Goal: Task Accomplishment & Management: Use online tool/utility

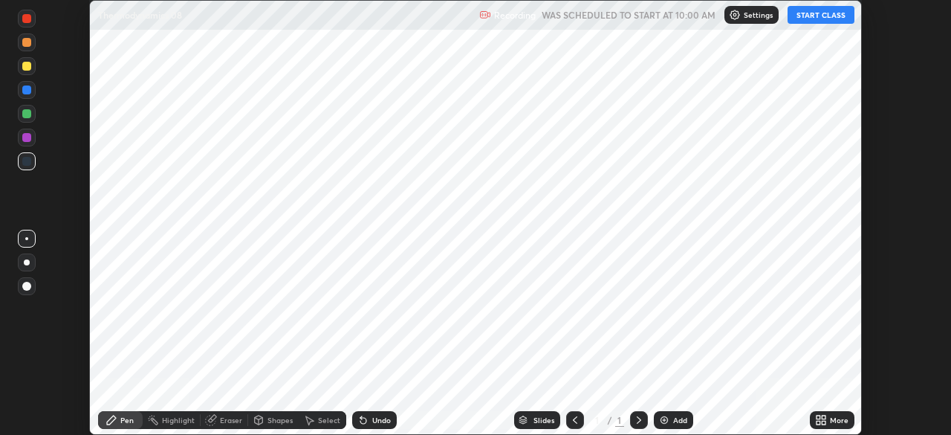
scroll to position [435, 950]
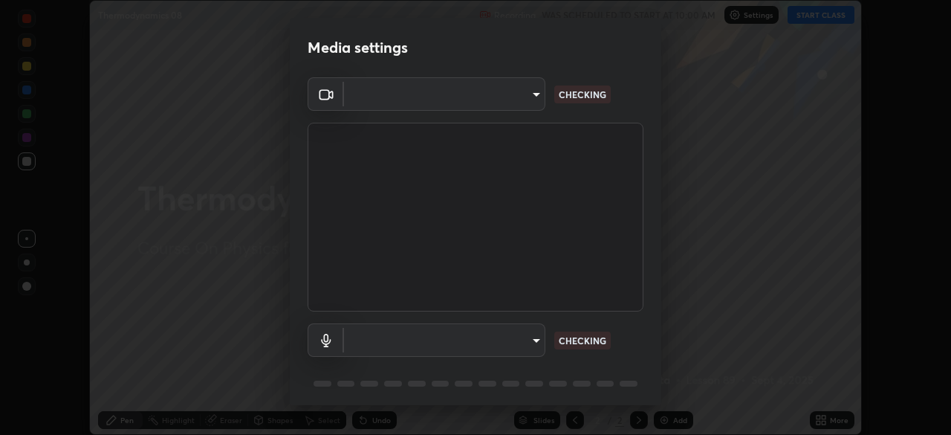
type input "bafefbf306854232f1c8415879f623d8a23ed2e7f75f29e516f3d589604d1bc2"
click at [533, 345] on body "Erase all Thermodynamics 08 Recording WAS SCHEDULED TO START AT 10:00 AM Settin…" at bounding box center [475, 217] width 951 height 435
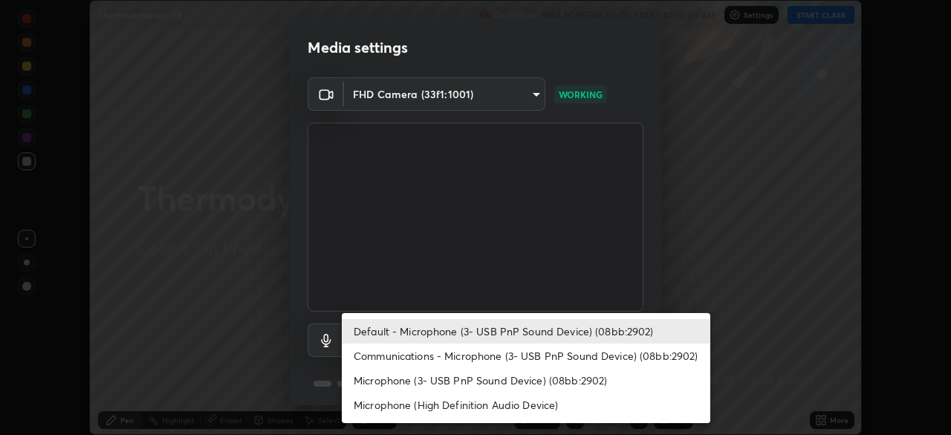
click at [553, 403] on li "Microphone (High Definition Audio Device)" at bounding box center [526, 404] width 369 height 25
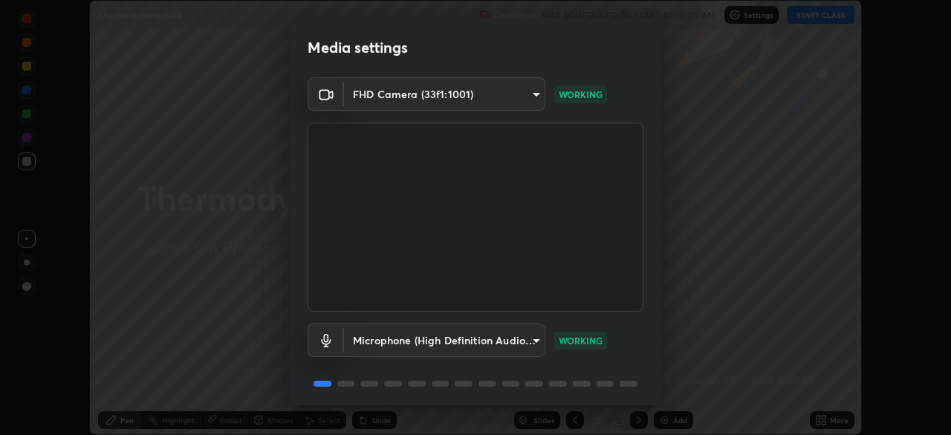
click at [539, 345] on body "Erase all Thermodynamics 08 Recording WAS SCHEDULED TO START AT 10:00 AM Settin…" at bounding box center [475, 217] width 951 height 435
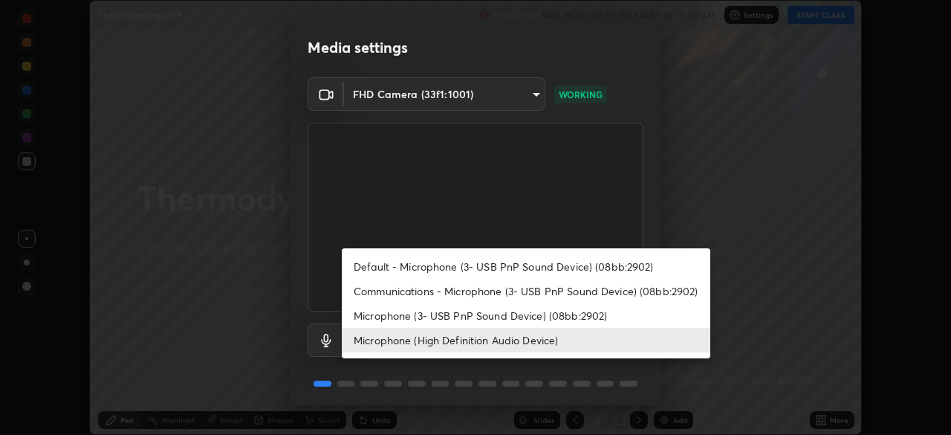
click at [577, 271] on li "Default - Microphone (3- USB PnP Sound Device) (08bb:2902)" at bounding box center [526, 266] width 369 height 25
type input "default"
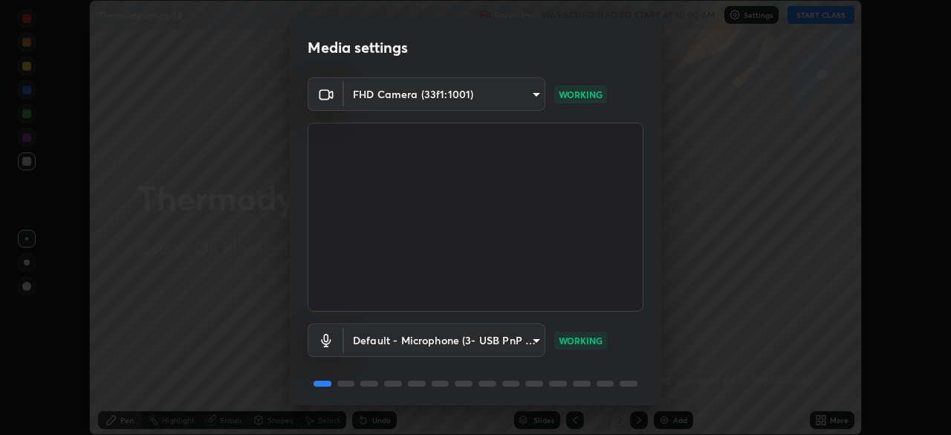
scroll to position [53, 0]
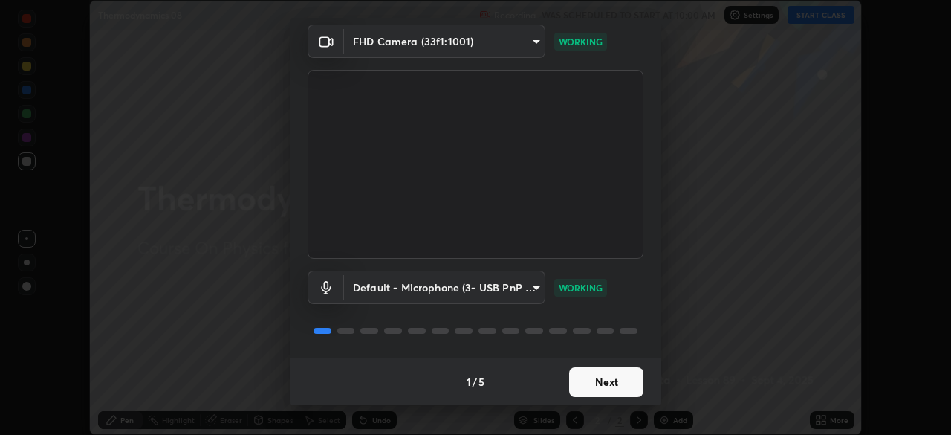
click at [620, 388] on button "Next" at bounding box center [606, 382] width 74 height 30
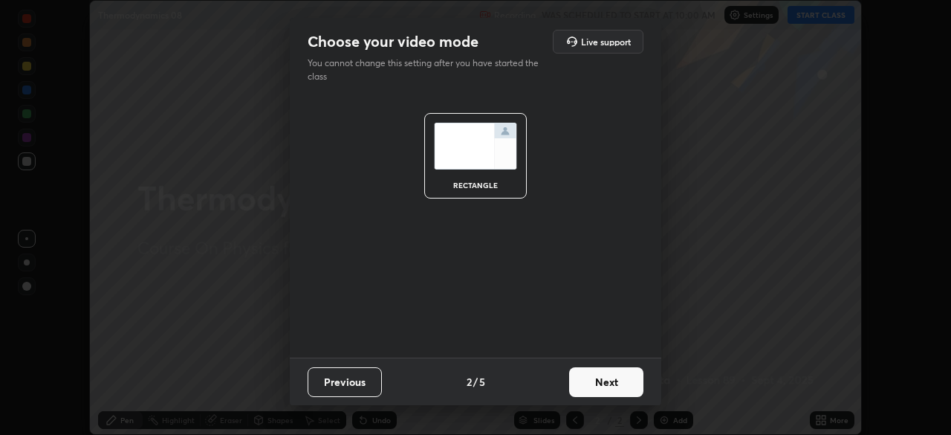
click at [620, 388] on button "Next" at bounding box center [606, 382] width 74 height 30
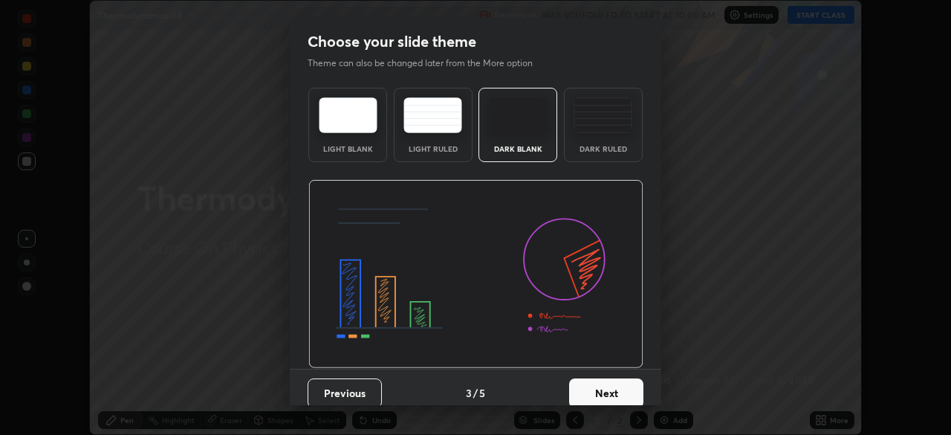
click at [629, 388] on button "Next" at bounding box center [606, 393] width 74 height 30
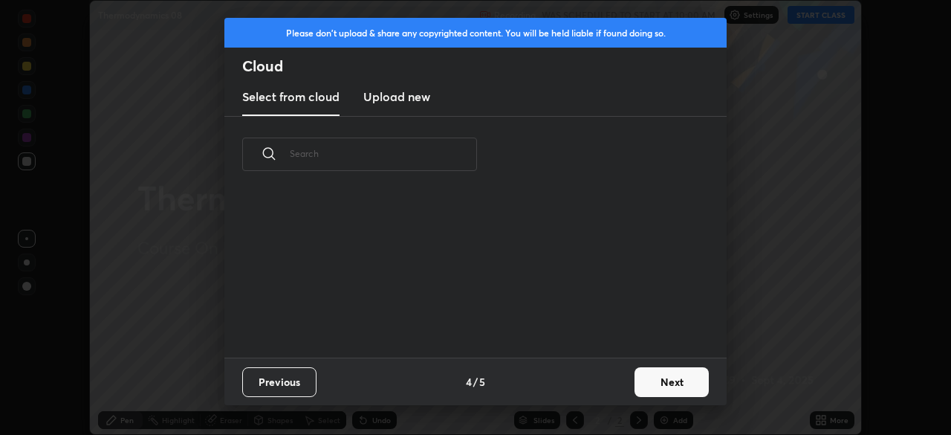
click at [638, 375] on button "Next" at bounding box center [672, 382] width 74 height 30
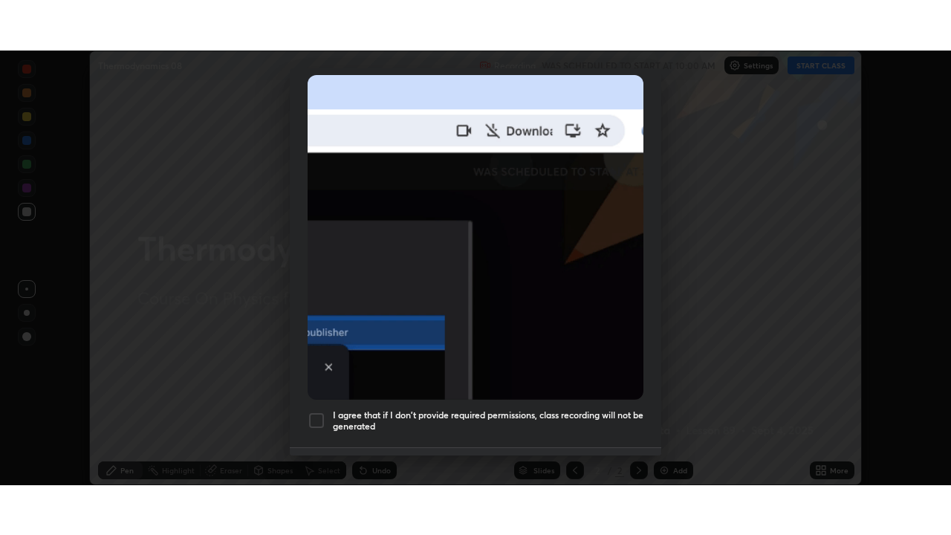
scroll to position [356, 0]
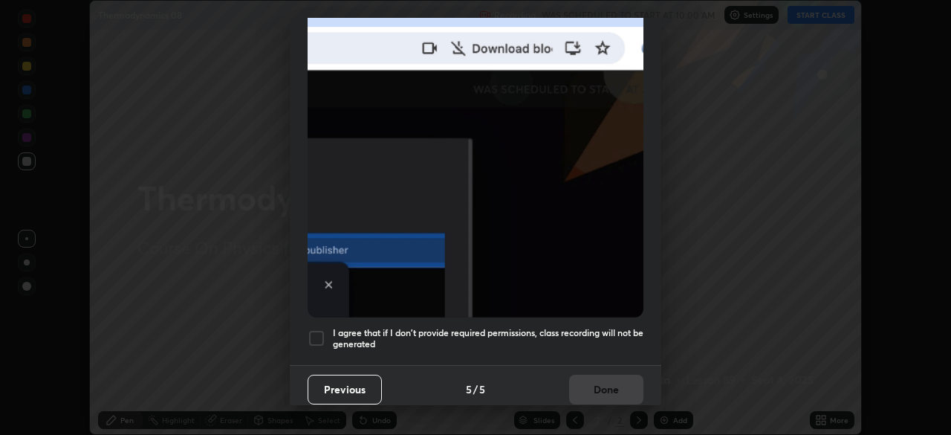
click at [317, 329] on div at bounding box center [317, 338] width 18 height 18
click at [594, 379] on button "Done" at bounding box center [606, 389] width 74 height 30
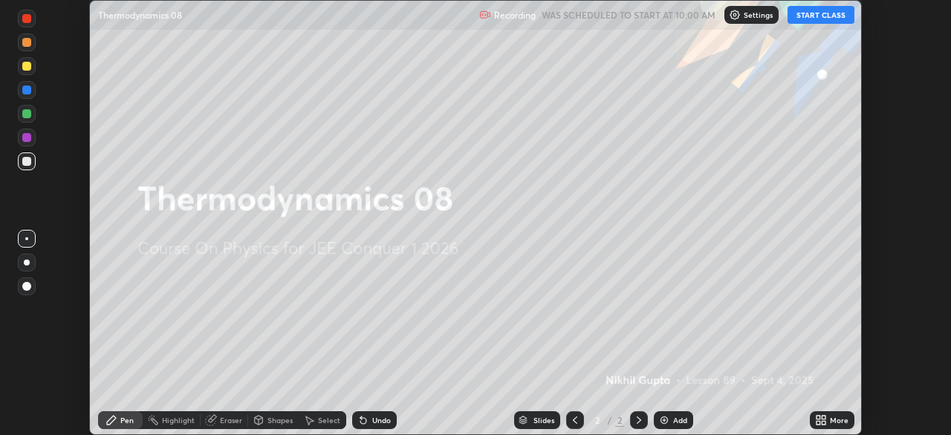
click at [825, 12] on button "START CLASS" at bounding box center [821, 15] width 67 height 18
click at [837, 421] on div "More" at bounding box center [839, 419] width 19 height 7
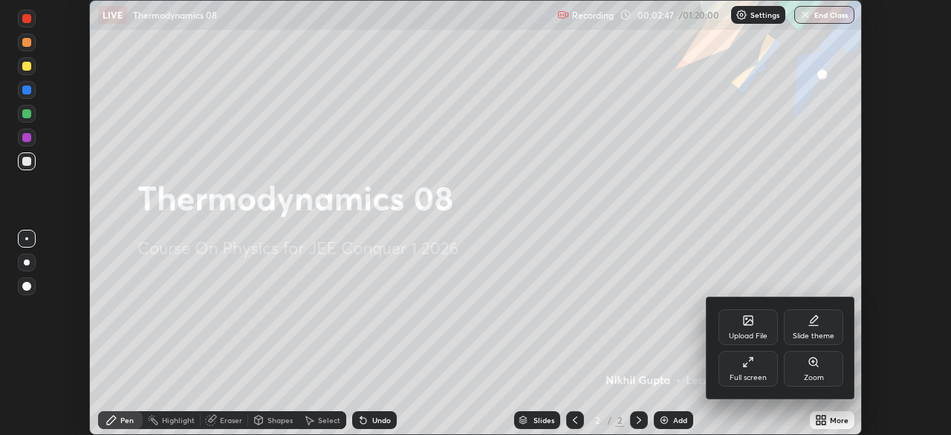
click at [753, 369] on div "Full screen" at bounding box center [747, 369] width 59 height 36
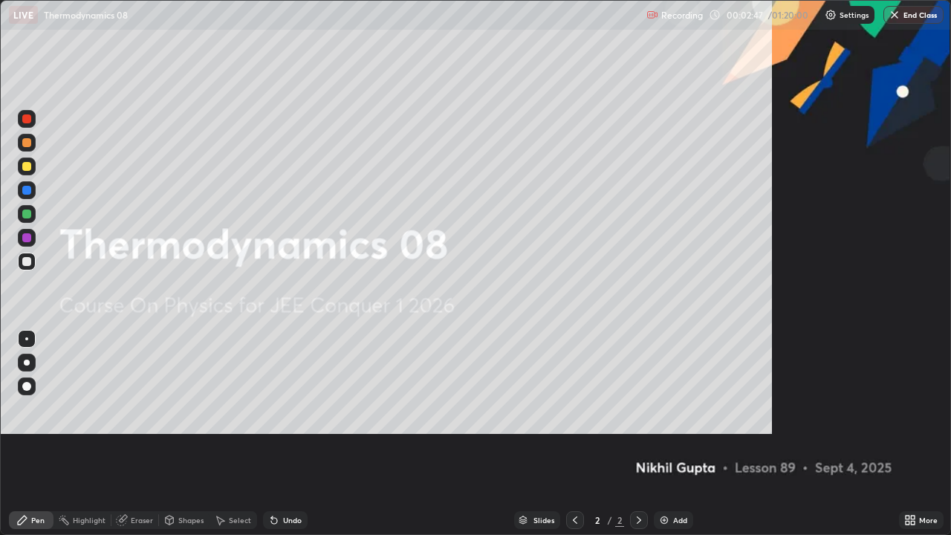
scroll to position [535, 951]
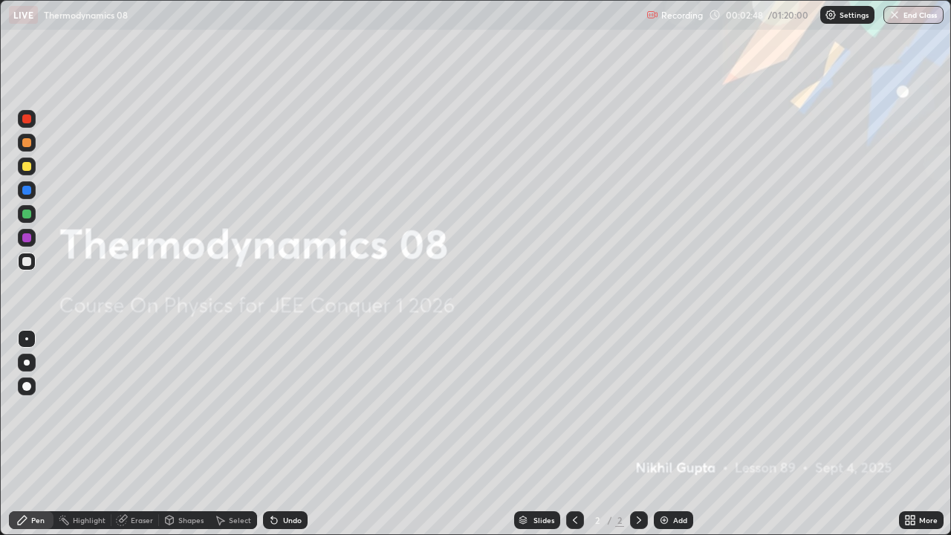
click at [682, 434] on div "Add" at bounding box center [680, 519] width 14 height 7
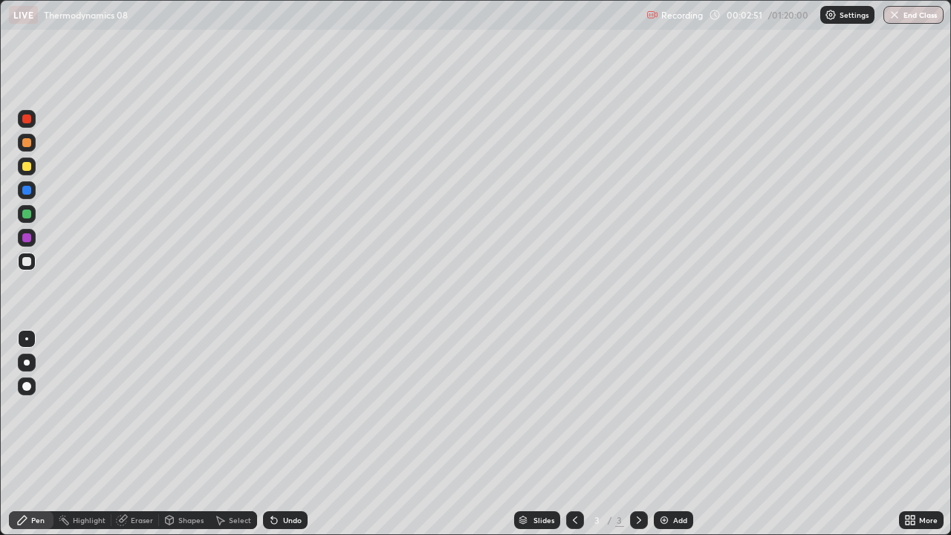
click at [22, 170] on div at bounding box center [27, 167] width 18 height 18
click at [30, 260] on div at bounding box center [26, 261] width 9 height 9
click at [33, 187] on div at bounding box center [27, 190] width 18 height 18
click at [25, 259] on div at bounding box center [26, 261] width 9 height 9
click at [678, 434] on div "Add" at bounding box center [680, 519] width 14 height 7
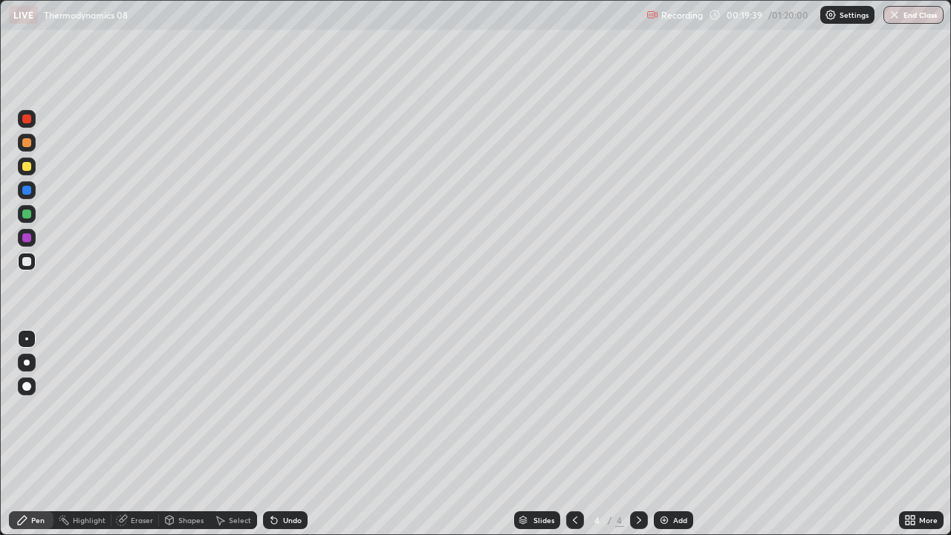
click at [673, 434] on div "Add" at bounding box center [680, 519] width 14 height 7
click at [283, 434] on div "Undo" at bounding box center [292, 519] width 19 height 7
click at [574, 434] on icon at bounding box center [575, 520] width 12 height 12
click at [638, 434] on icon at bounding box center [639, 520] width 12 height 12
click at [676, 434] on div "Add" at bounding box center [680, 519] width 14 height 7
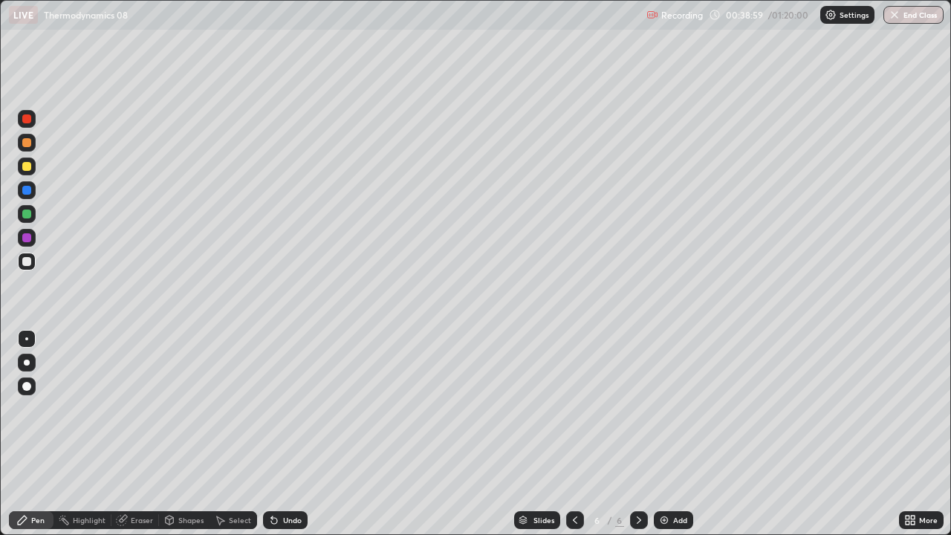
click at [674, 434] on div "Add" at bounding box center [680, 519] width 14 height 7
click at [678, 434] on div "Add" at bounding box center [673, 520] width 39 height 18
click at [26, 163] on div at bounding box center [26, 166] width 9 height 9
click at [30, 261] on div at bounding box center [26, 261] width 9 height 9
click at [234, 434] on div "Select" at bounding box center [240, 519] width 22 height 7
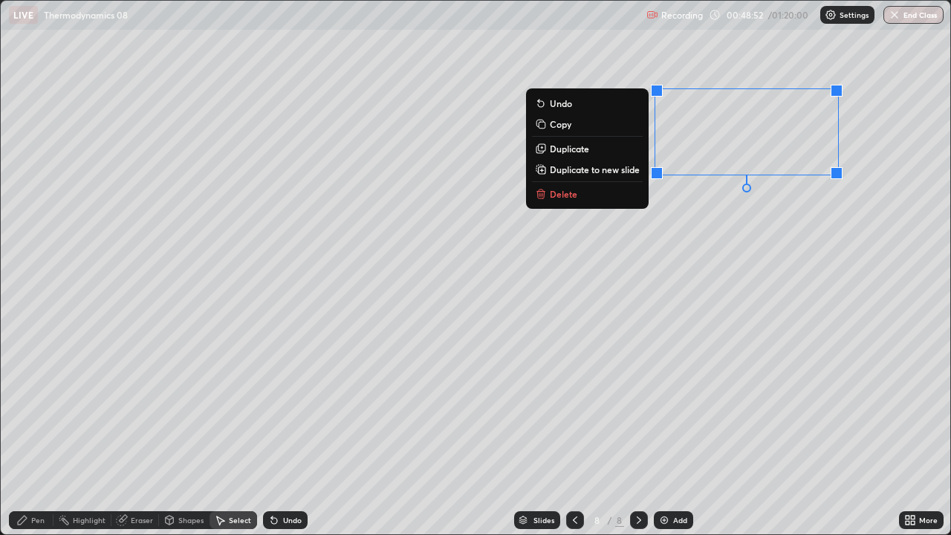
click at [577, 169] on p "Duplicate to new slide" at bounding box center [595, 169] width 90 height 12
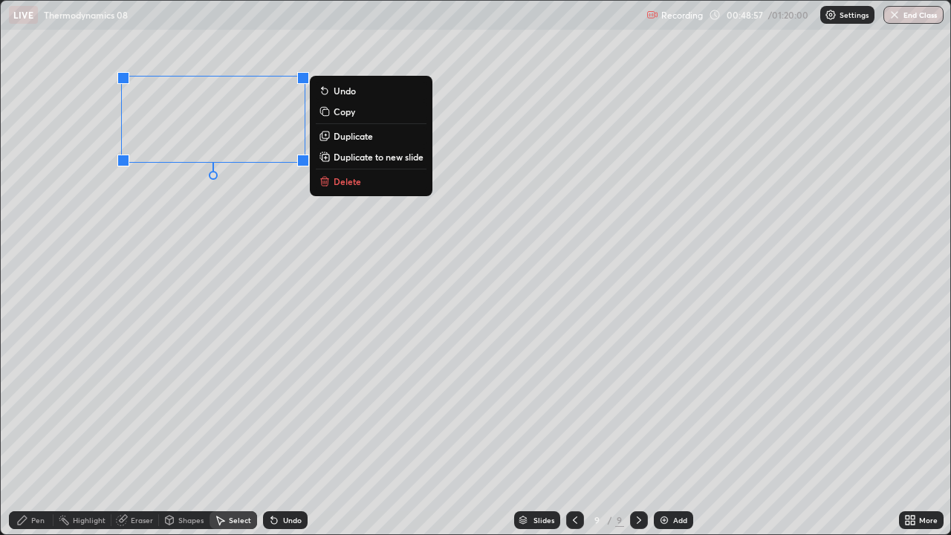
click at [111, 352] on div "0 ° Undo Copy Duplicate Duplicate to new slide Delete" at bounding box center [476, 267] width 950 height 533
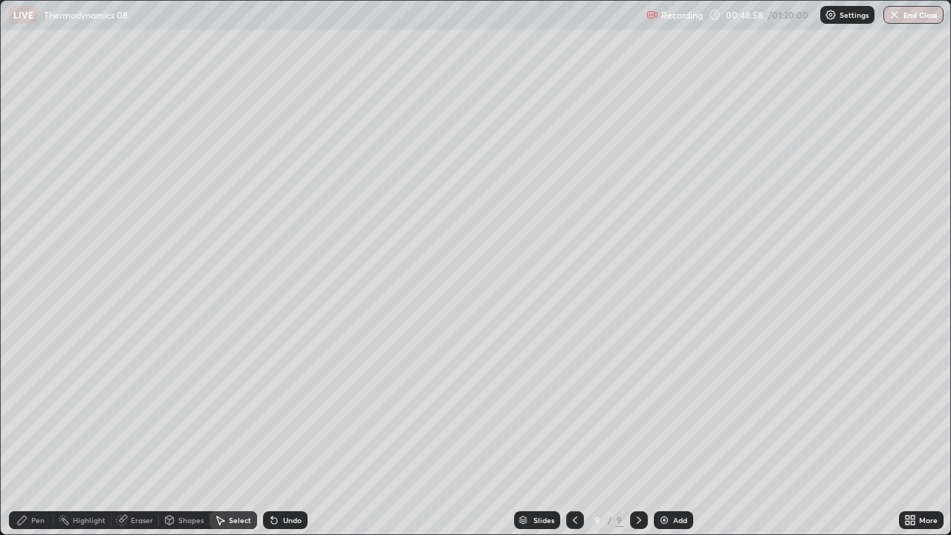
click at [38, 434] on div "Pen" at bounding box center [37, 519] width 13 height 7
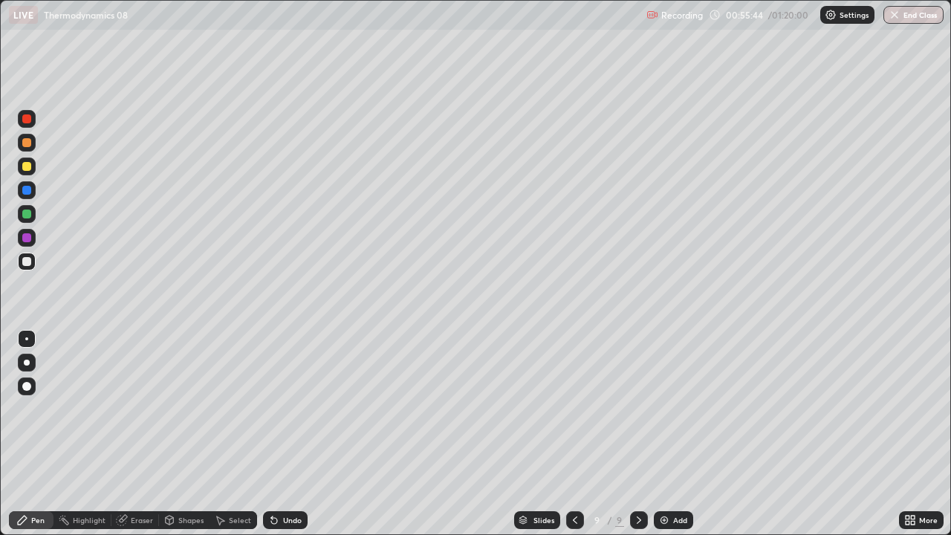
click at [580, 434] on div at bounding box center [575, 520] width 18 height 18
click at [638, 434] on icon at bounding box center [639, 519] width 4 height 7
click at [673, 434] on div "Add" at bounding box center [680, 519] width 14 height 7
click at [284, 434] on div "Undo" at bounding box center [292, 519] width 19 height 7
click at [287, 434] on div "Undo" at bounding box center [292, 519] width 19 height 7
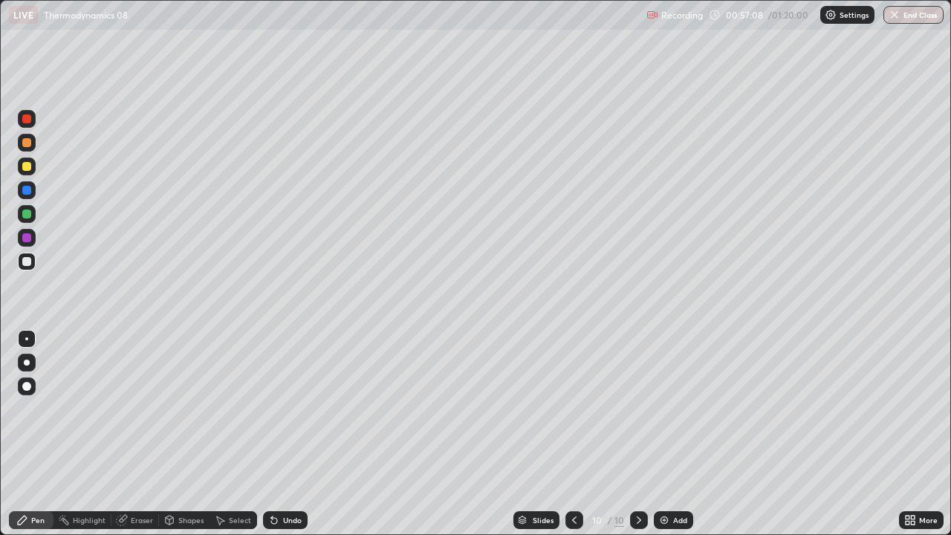
click at [287, 434] on div "Undo" at bounding box center [292, 519] width 19 height 7
click at [289, 434] on div "Undo" at bounding box center [285, 520] width 45 height 18
click at [294, 434] on div "Undo" at bounding box center [292, 519] width 19 height 7
click at [294, 434] on div "Undo" at bounding box center [285, 520] width 45 height 18
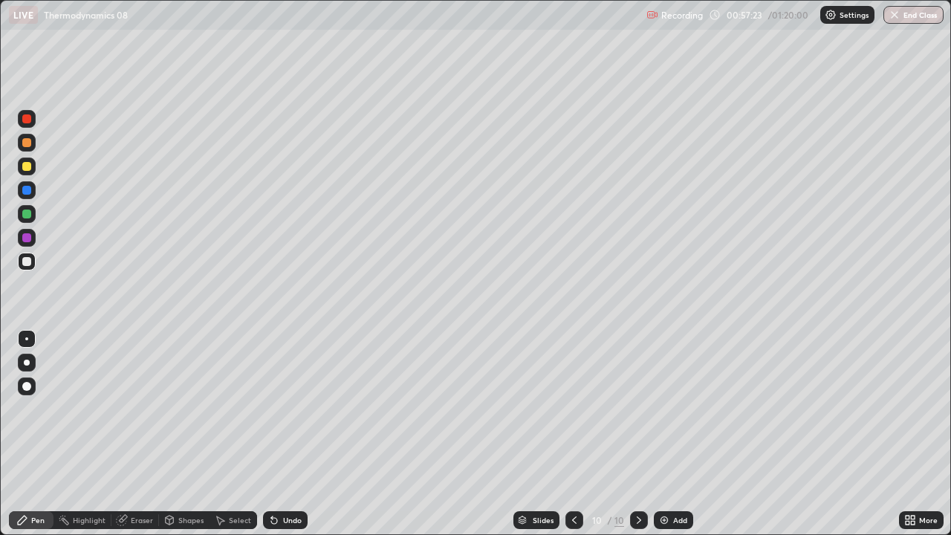
click at [297, 434] on div "Undo" at bounding box center [285, 520] width 45 height 18
click at [293, 434] on div "Undo" at bounding box center [285, 520] width 45 height 18
click at [680, 434] on div "Add" at bounding box center [680, 519] width 14 height 7
click at [677, 434] on div "Add" at bounding box center [680, 519] width 14 height 7
click at [919, 9] on button "End Class" at bounding box center [913, 15] width 60 height 18
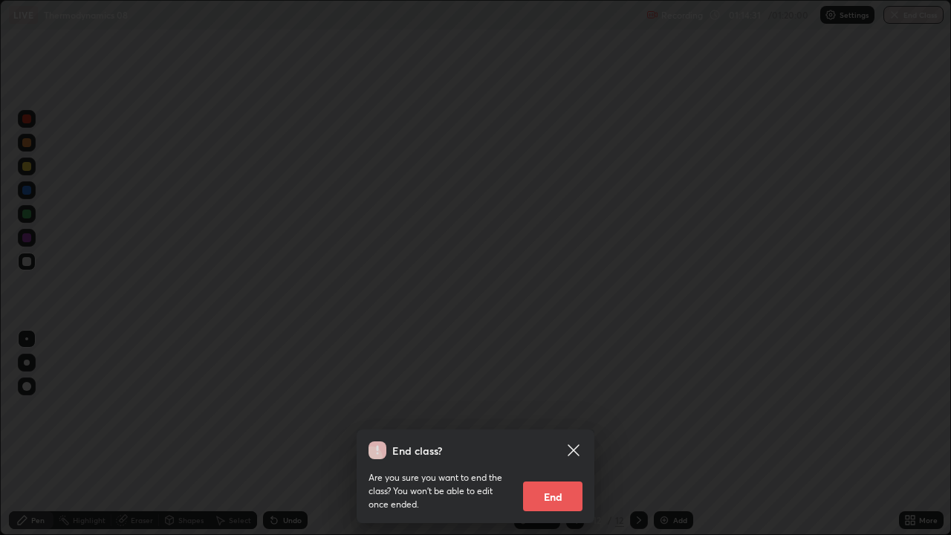
click at [558, 434] on button "End" at bounding box center [552, 496] width 59 height 30
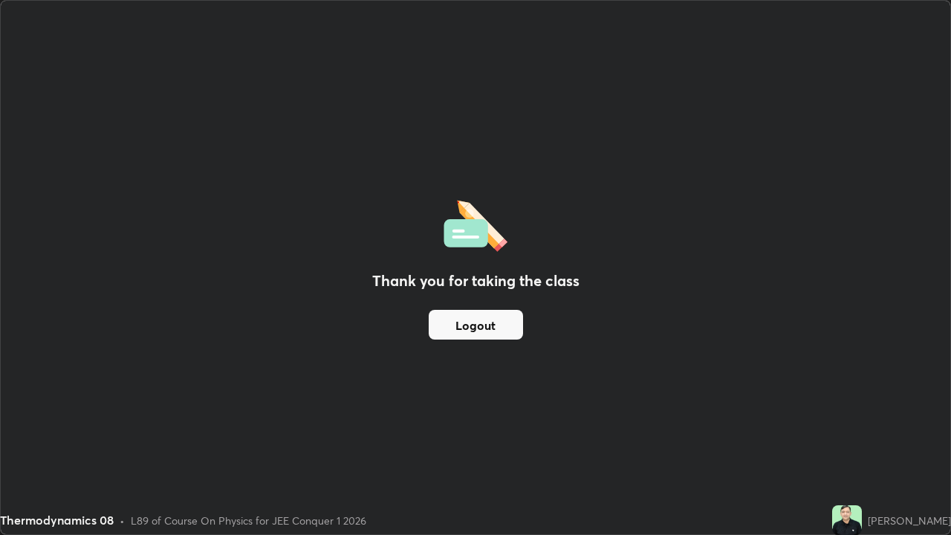
click at [486, 328] on button "Logout" at bounding box center [476, 325] width 94 height 30
